Goal: Task Accomplishment & Management: Complete application form

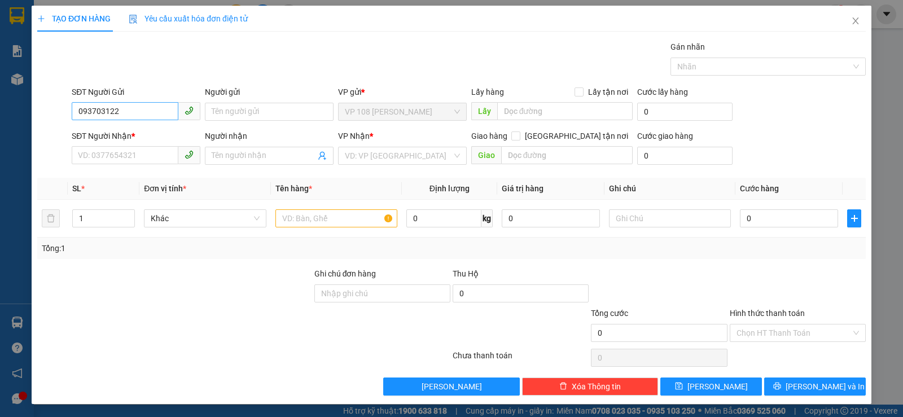
type input "0937031223"
click at [145, 134] on div "0937031223 - C CÚC" at bounding box center [135, 134] width 114 height 12
type input "C CÚC"
type input "0919967800"
type input "CHỊ GẤU"
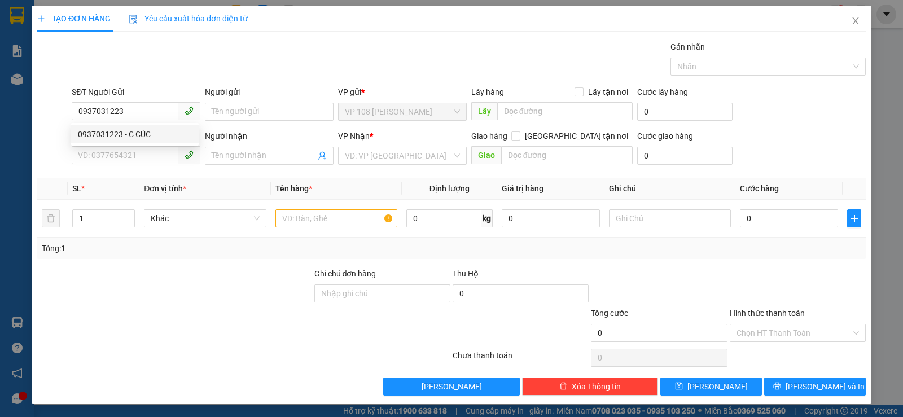
checkbox input "true"
type input "5B PHỔ QUANG, P2 TÂN BÌNH"
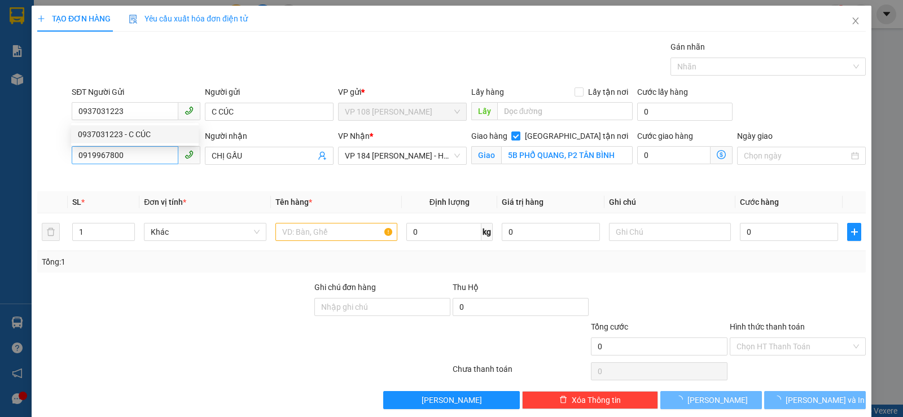
type input "40.000"
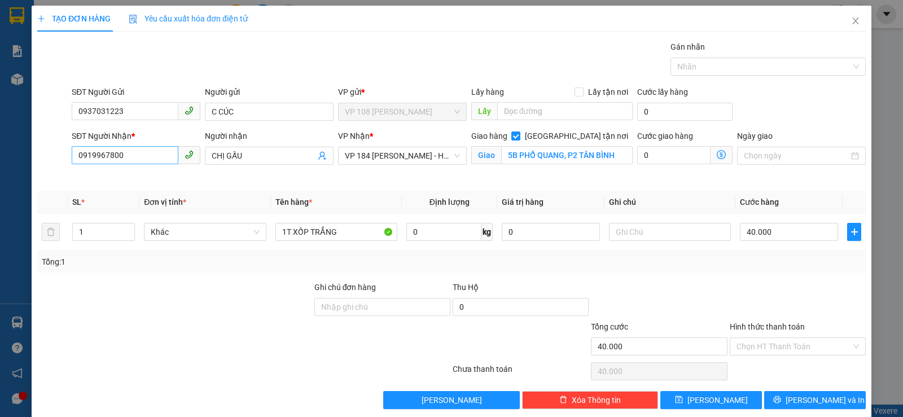
type input "0937031223"
click at [146, 155] on input "0919967800" at bounding box center [125, 155] width 107 height 18
type input "0902386130"
click at [150, 174] on div "0902386130 - TY" at bounding box center [135, 178] width 114 height 12
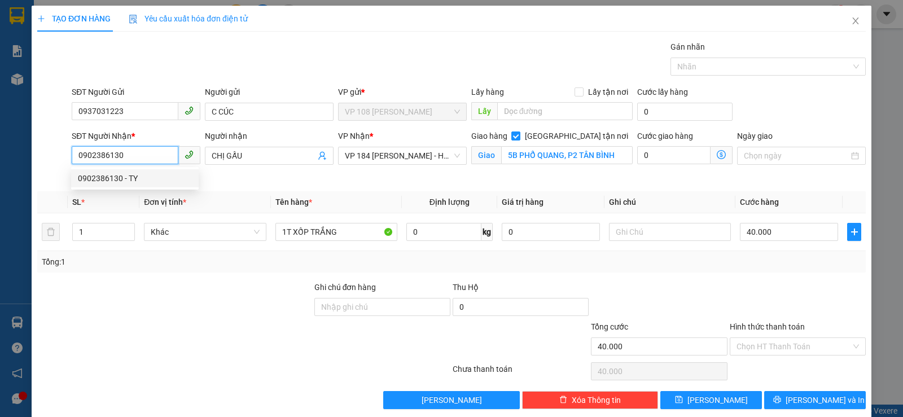
type input "TY"
checkbox input "false"
type input "VP184"
type input "50.000"
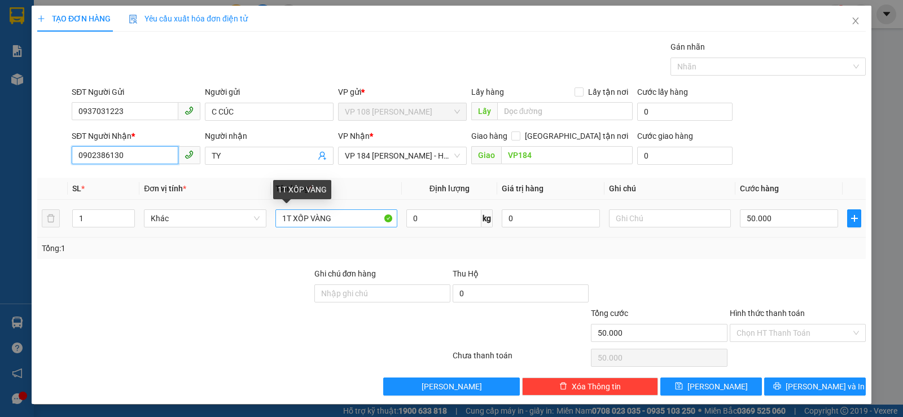
type input "0902386130"
click at [342, 225] on input "1T XỐP VÀNG" at bounding box center [337, 218] width 122 height 18
type input "1T CARTON"
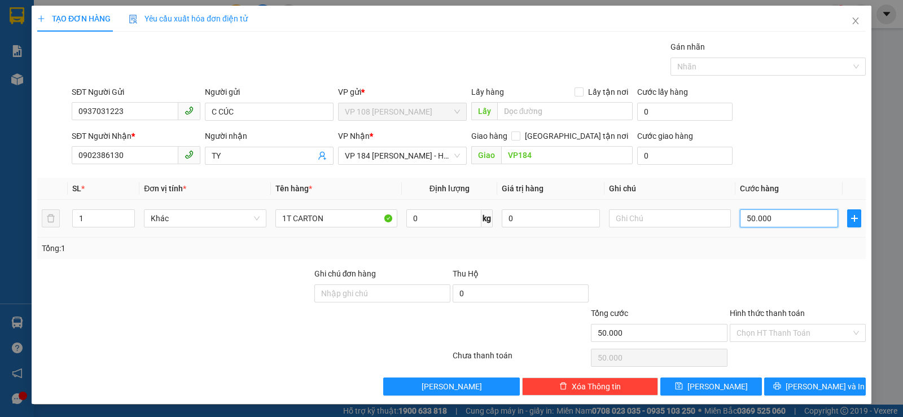
click at [773, 227] on input "50.000" at bounding box center [789, 218] width 98 height 18
type input "4"
type input "40"
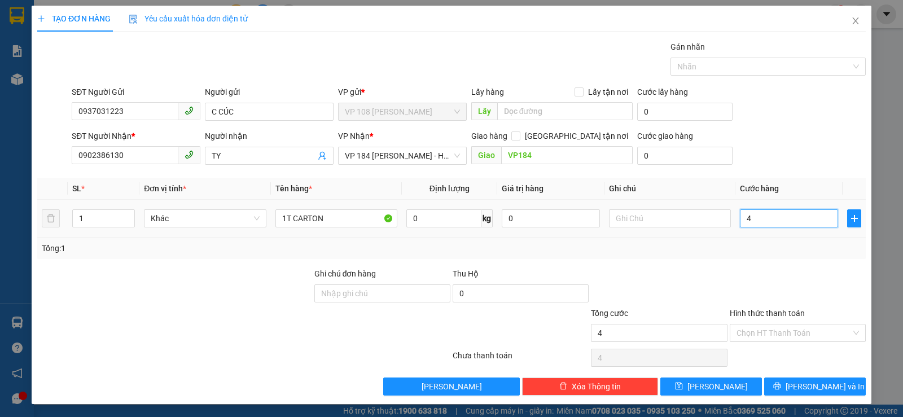
type input "40"
type input "400"
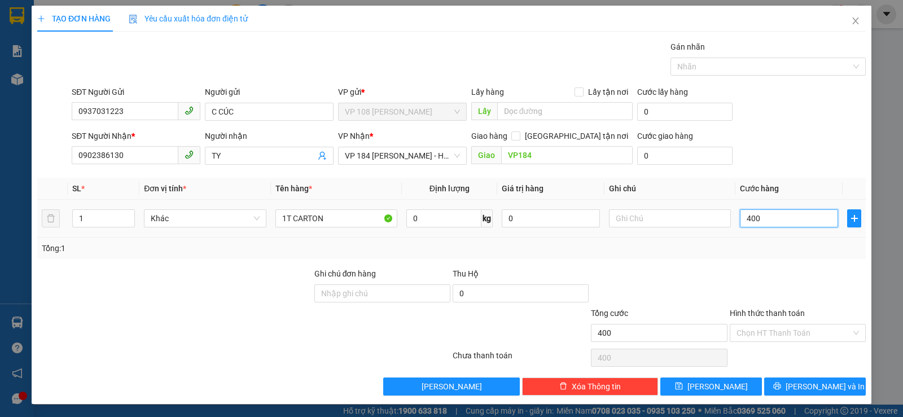
type input "4.000"
type input "40.000"
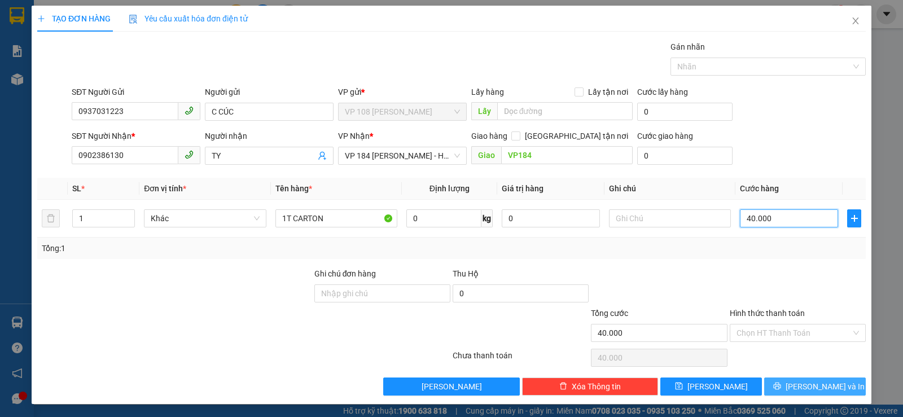
type input "40.000"
click at [810, 383] on span "[PERSON_NAME] và In" at bounding box center [825, 387] width 79 height 12
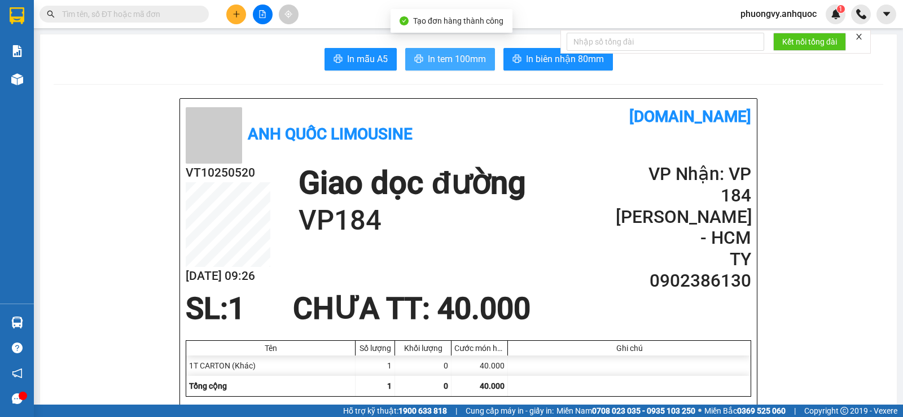
click at [455, 51] on button "In tem 100mm" at bounding box center [450, 59] width 90 height 23
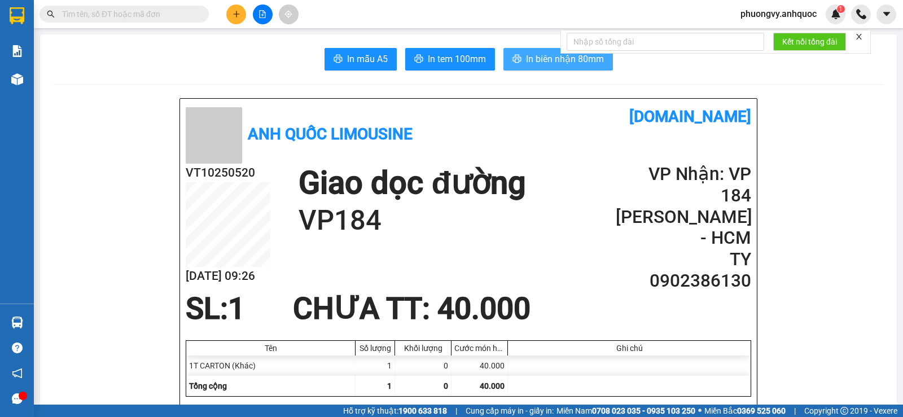
click at [555, 63] on span "In biên nhận 80mm" at bounding box center [565, 59] width 78 height 14
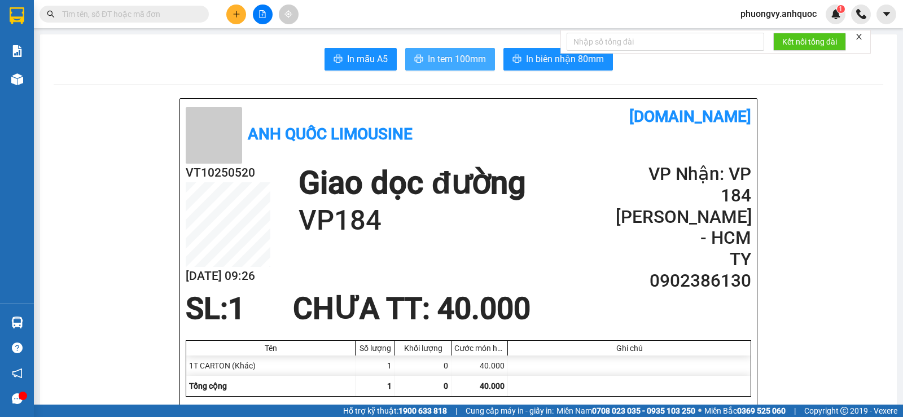
click at [479, 54] on span "In tem 100mm" at bounding box center [457, 59] width 58 height 14
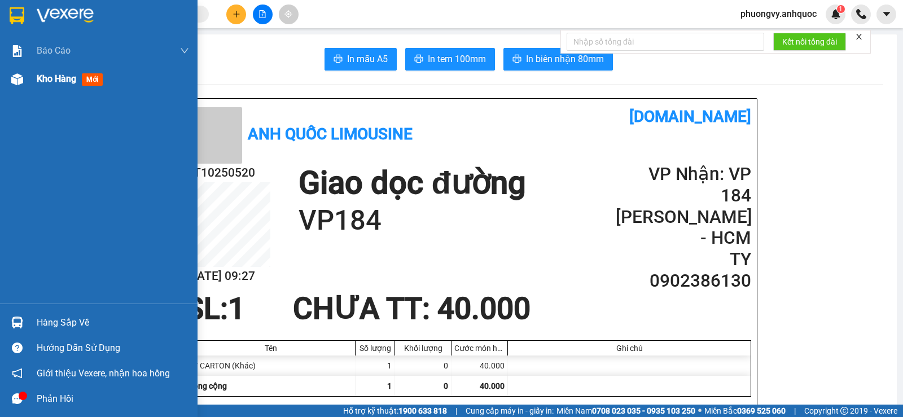
click at [74, 80] on span "Kho hàng" at bounding box center [57, 78] width 40 height 11
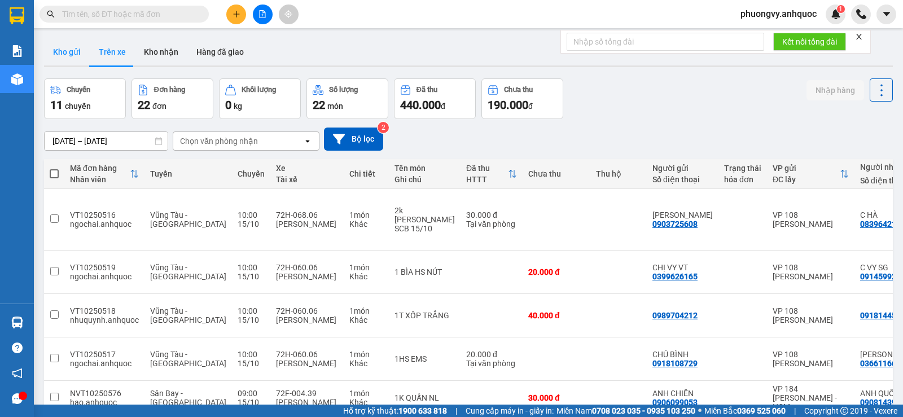
click at [51, 51] on button "Kho gửi" at bounding box center [67, 51] width 46 height 27
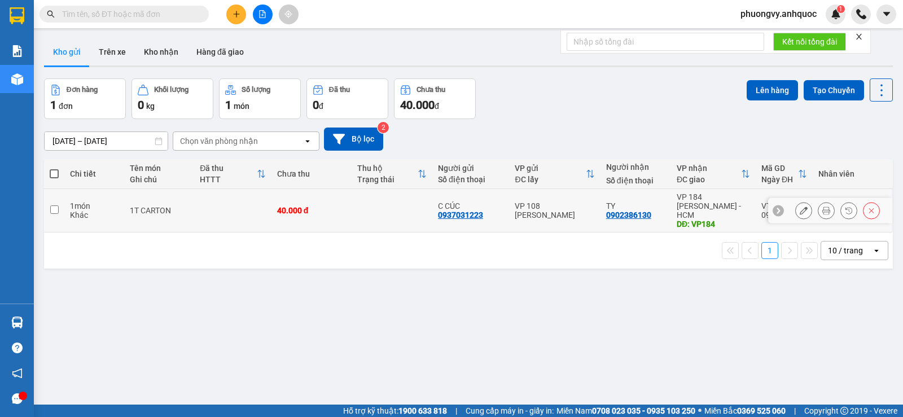
click at [194, 219] on td at bounding box center [232, 210] width 77 height 43
checkbox input "true"
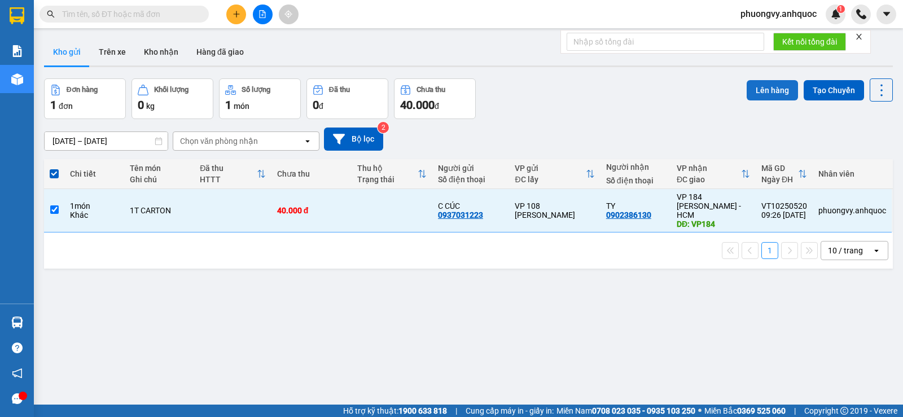
click at [758, 83] on button "Lên hàng" at bounding box center [772, 90] width 51 height 20
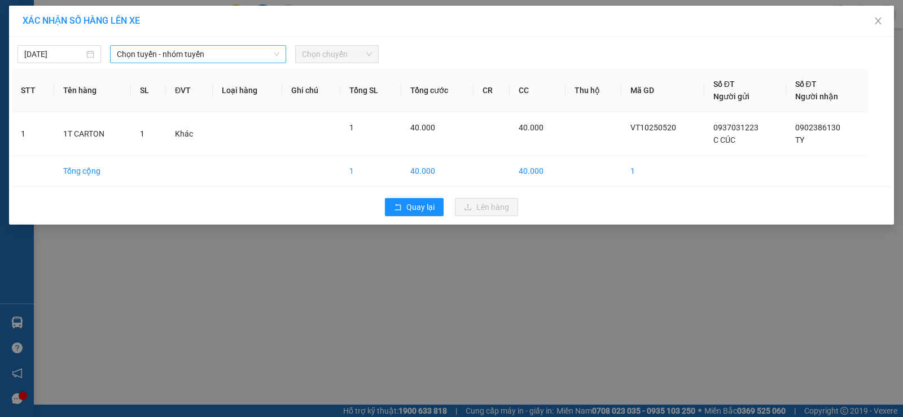
click at [157, 61] on span "Chọn tuyến - nhóm tuyến" at bounding box center [198, 54] width 163 height 17
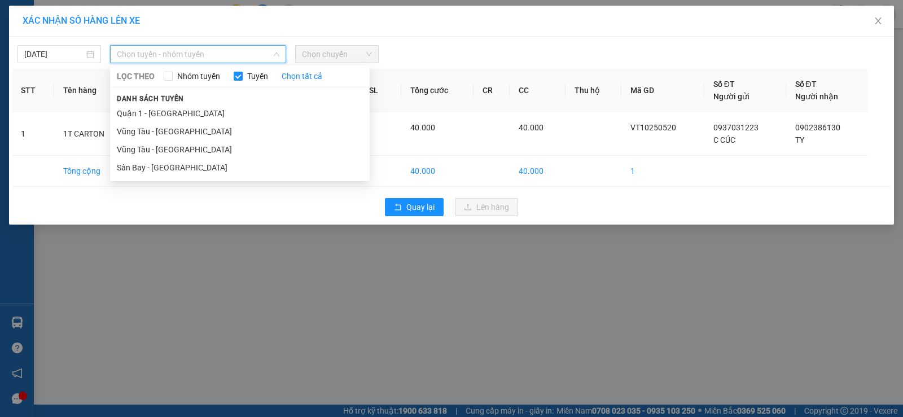
drag, startPoint x: 177, startPoint y: 146, endPoint x: 291, endPoint y: 89, distance: 127.8
click at [178, 147] on li "Vũng Tàu - [GEOGRAPHIC_DATA]" at bounding box center [240, 150] width 260 height 18
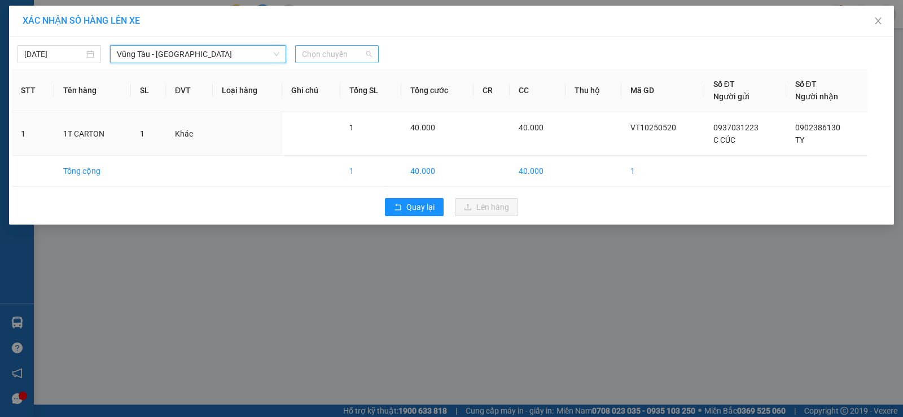
click at [338, 58] on span "Chọn chuyến" at bounding box center [337, 54] width 70 height 17
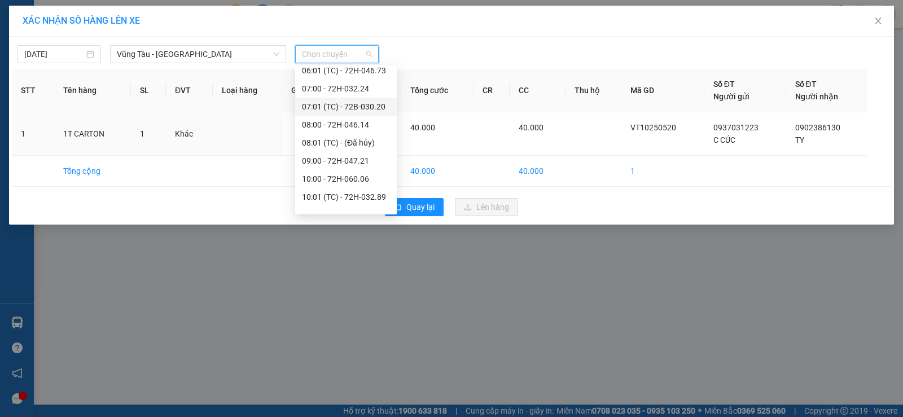
scroll to position [169, 0]
click at [344, 165] on div "10:00 - 72H-060.06" at bounding box center [346, 160] width 88 height 12
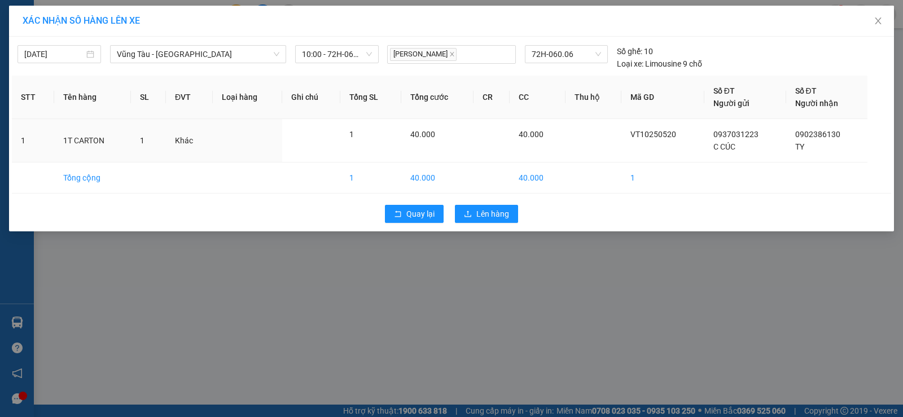
drag, startPoint x: 484, startPoint y: 203, endPoint x: 484, endPoint y: 211, distance: 7.3
click at [484, 204] on div "Quay lại Lên hàng" at bounding box center [452, 213] width 880 height 29
click at [484, 211] on span "Lên hàng" at bounding box center [493, 214] width 33 height 12
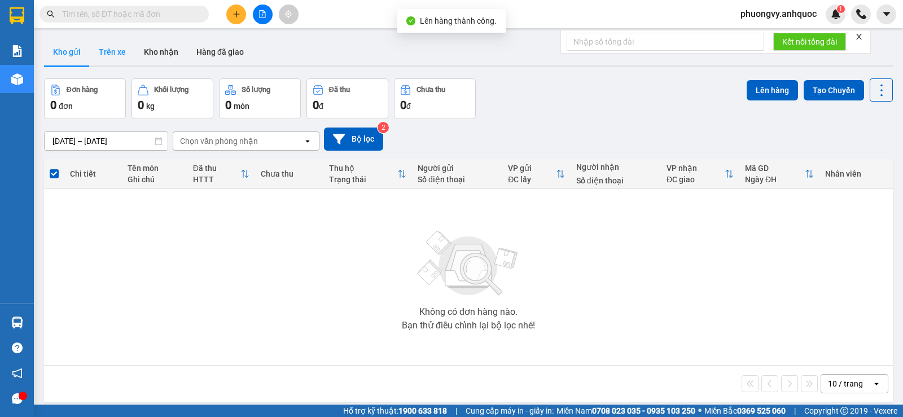
click at [117, 43] on button "Trên xe" at bounding box center [112, 51] width 45 height 27
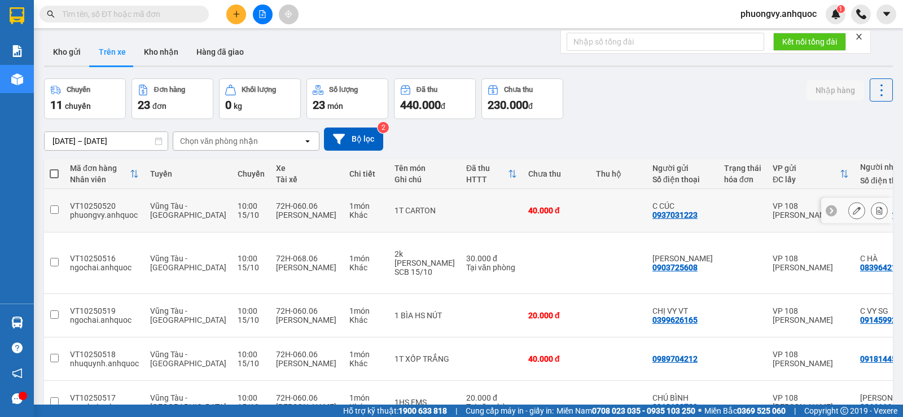
click at [871, 202] on div at bounding box center [879, 210] width 17 height 17
click at [872, 201] on button at bounding box center [880, 211] width 16 height 20
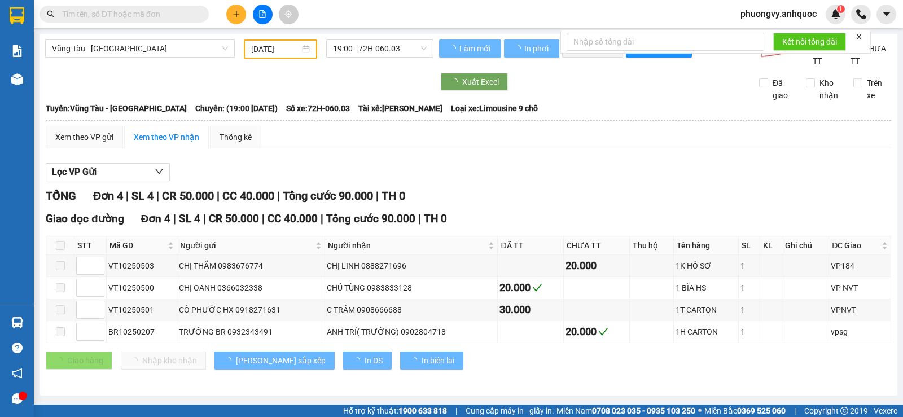
type input "[DATE]"
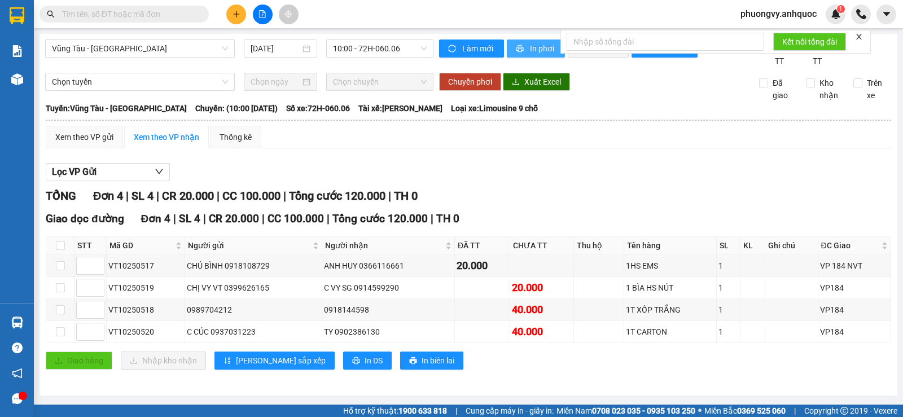
click at [534, 51] on span "In phơi" at bounding box center [543, 48] width 26 height 12
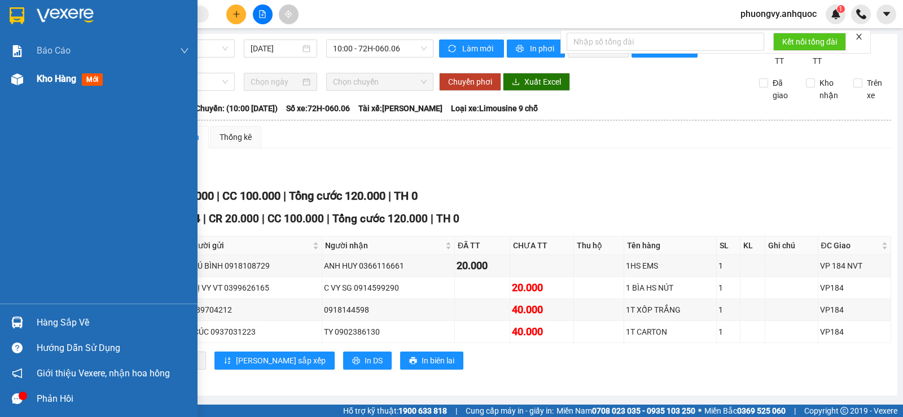
click at [55, 65] on div "Kho hàng mới" at bounding box center [113, 79] width 152 height 28
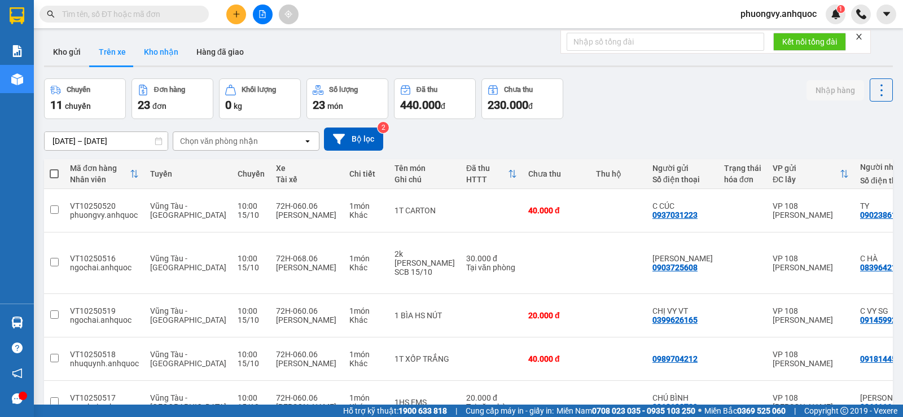
click at [158, 47] on button "Kho nhận" at bounding box center [161, 51] width 53 height 27
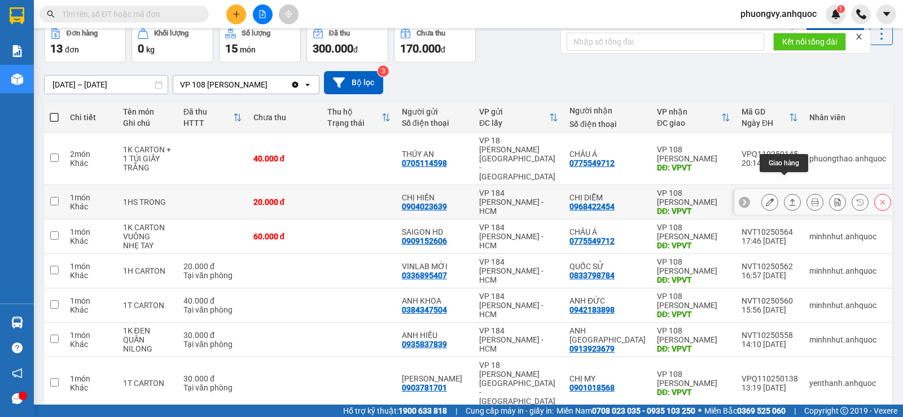
scroll to position [113, 0]
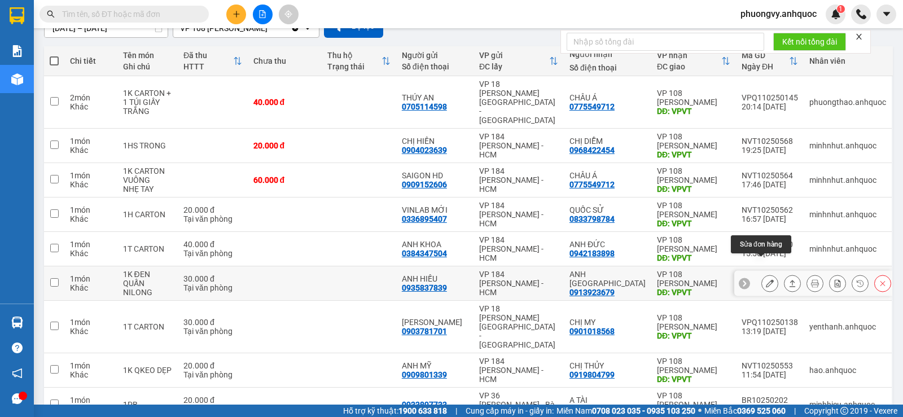
click at [766, 280] on icon at bounding box center [770, 284] width 8 height 8
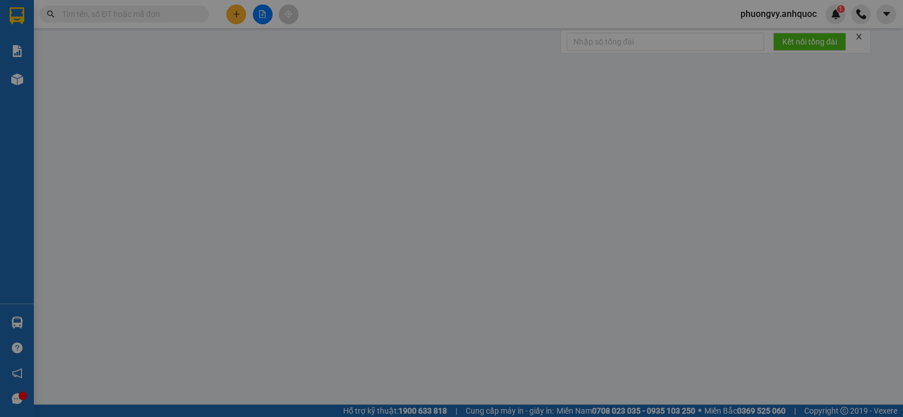
type input "0935837839"
type input "ANH HIẾU"
type input "0913923679"
type input "ANH [GEOGRAPHIC_DATA]"
type input "VPVT"
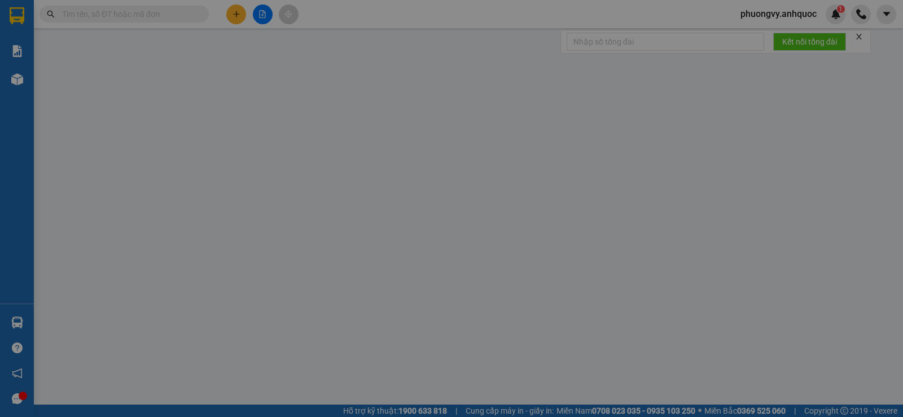
type input "30.000"
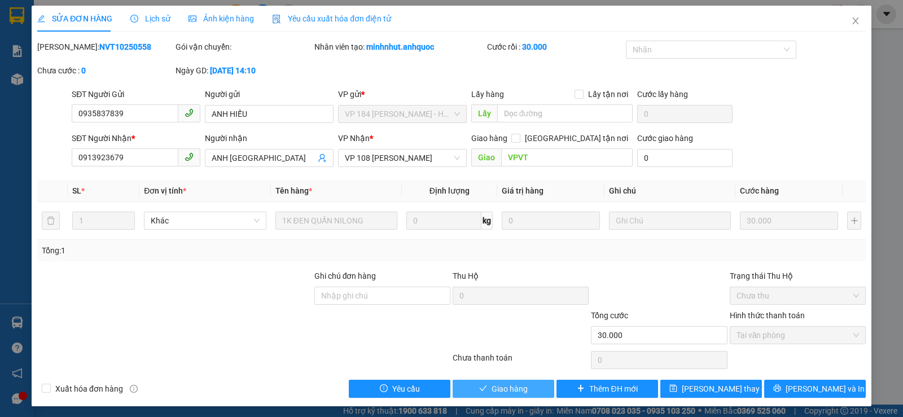
click at [502, 395] on button "Giao hàng" at bounding box center [504, 389] width 102 height 18
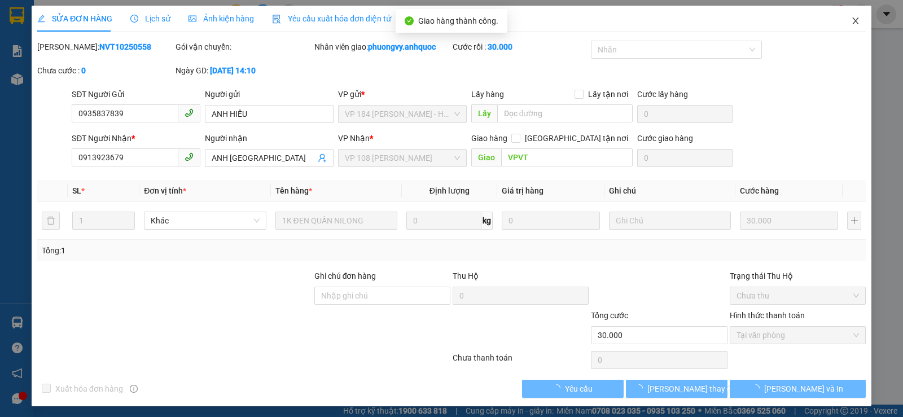
click at [841, 17] on span "Close" at bounding box center [856, 22] width 32 height 32
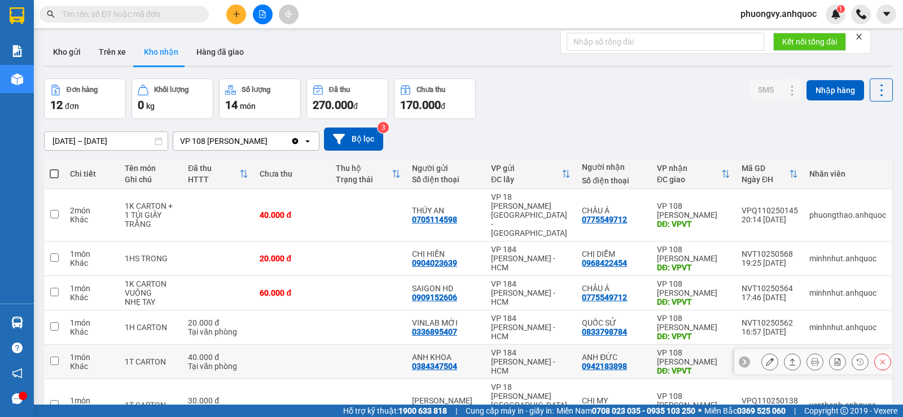
scroll to position [56, 0]
